Goal: Task Accomplishment & Management: Manage account settings

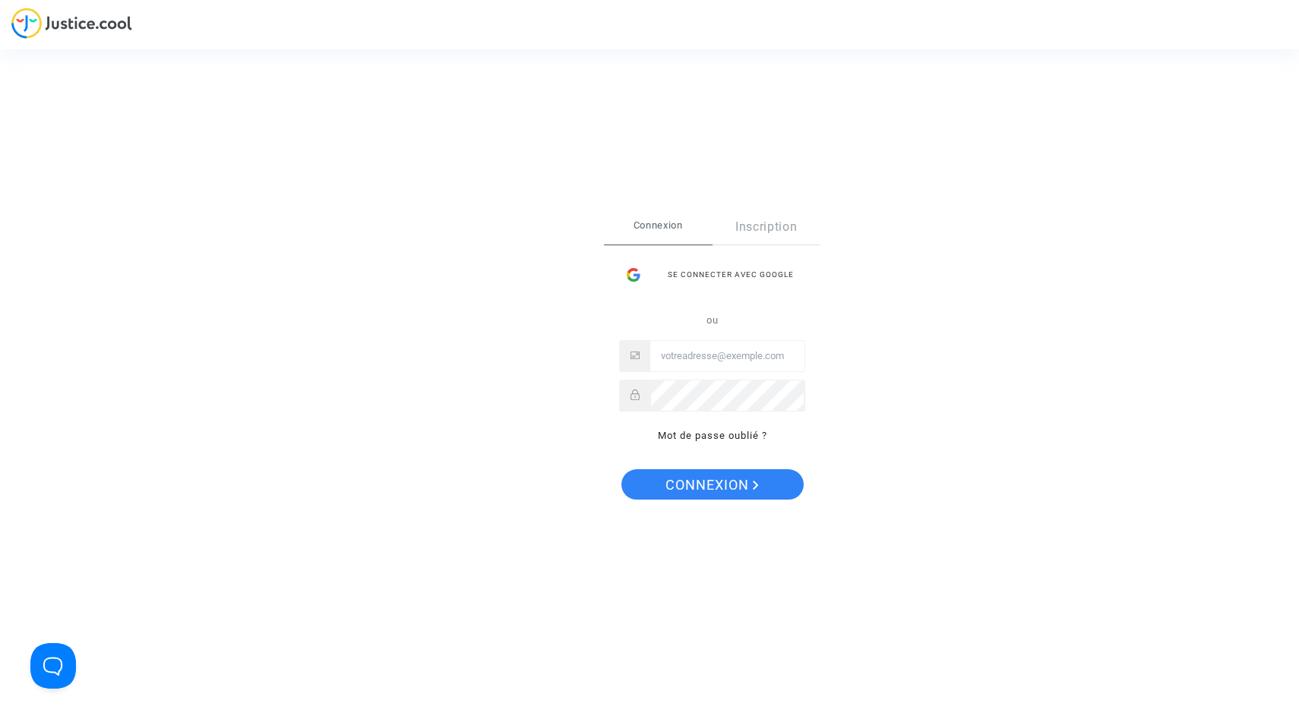
click at [705, 276] on div "Se connecter avec Google" at bounding box center [712, 275] width 186 height 30
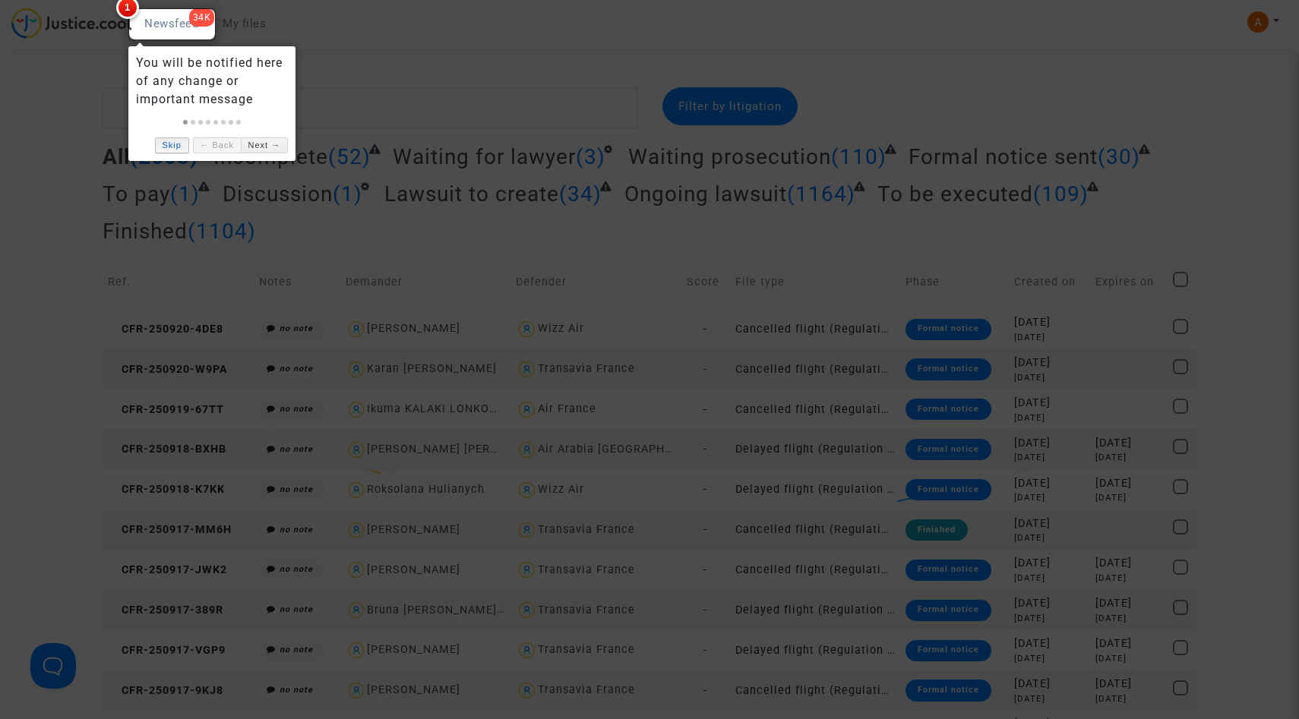
click at [168, 147] on link "Skip" at bounding box center [172, 145] width 34 height 16
